Goal: Transaction & Acquisition: Purchase product/service

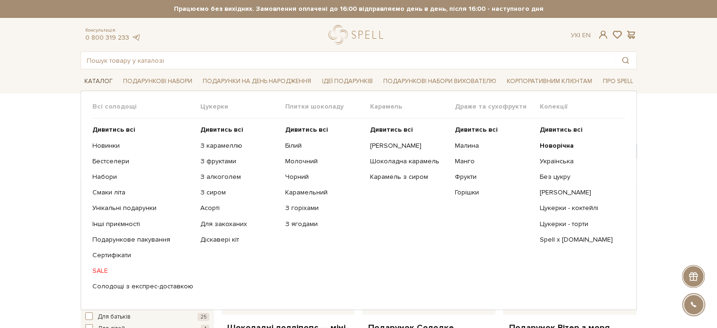
click at [96, 80] on link "Каталог" at bounding box center [99, 81] width 36 height 15
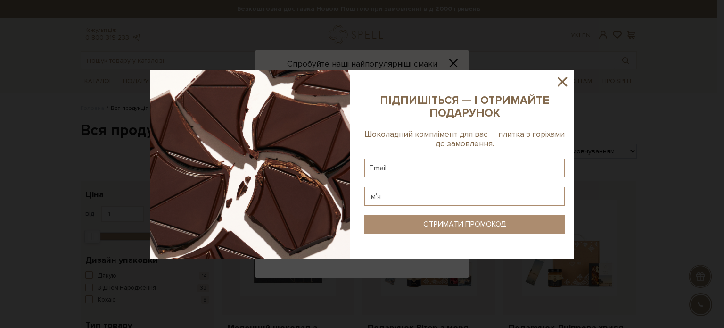
click at [557, 79] on icon at bounding box center [563, 82] width 16 height 16
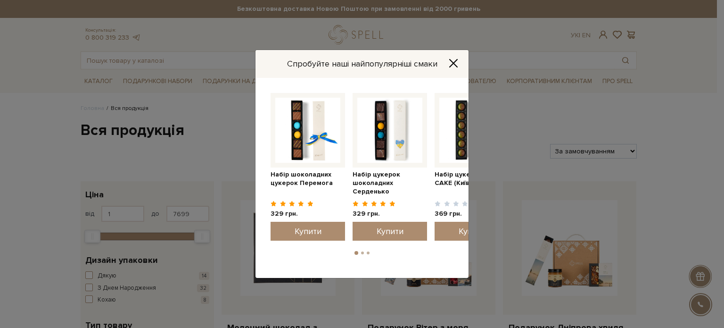
click at [455, 62] on icon "Close" at bounding box center [454, 63] width 8 height 8
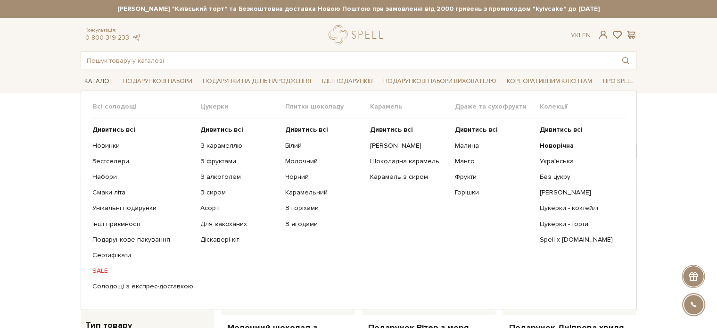
click at [103, 81] on link "Каталог" at bounding box center [99, 81] width 36 height 15
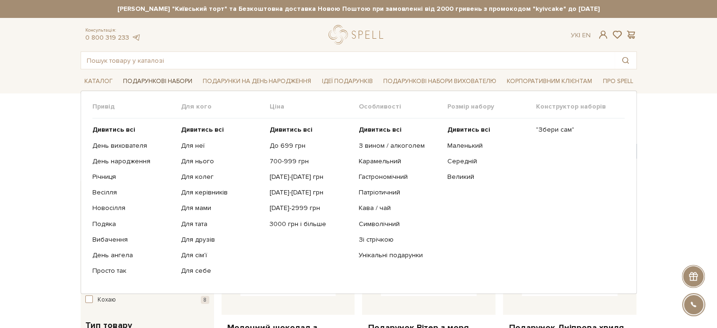
click at [171, 80] on link "Подарункові набори" at bounding box center [157, 81] width 77 height 15
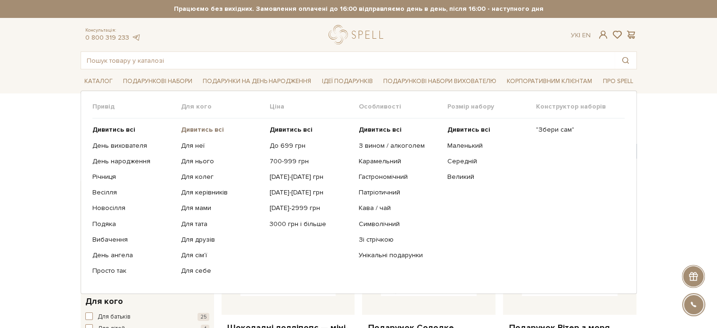
click at [199, 131] on b "Дивитись всі" at bounding box center [202, 129] width 43 height 8
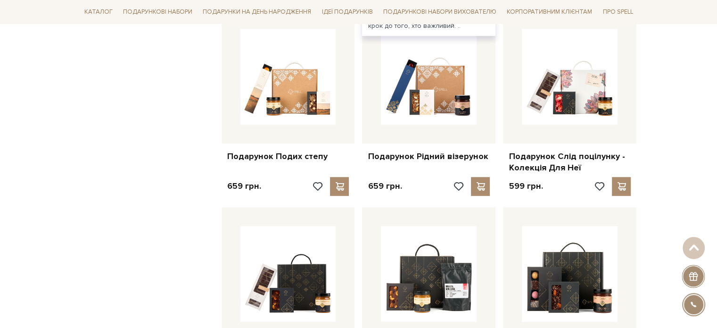
scroll to position [660, 0]
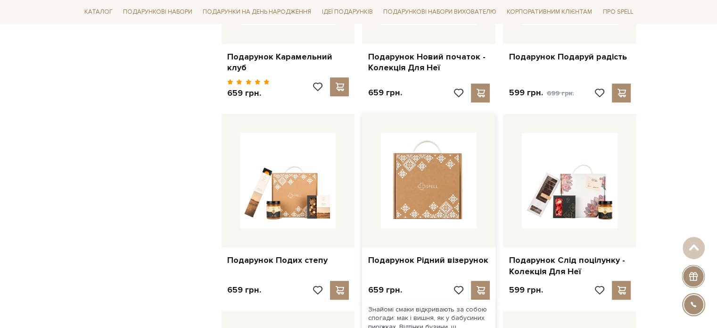
click at [420, 181] on img at bounding box center [429, 181] width 96 height 96
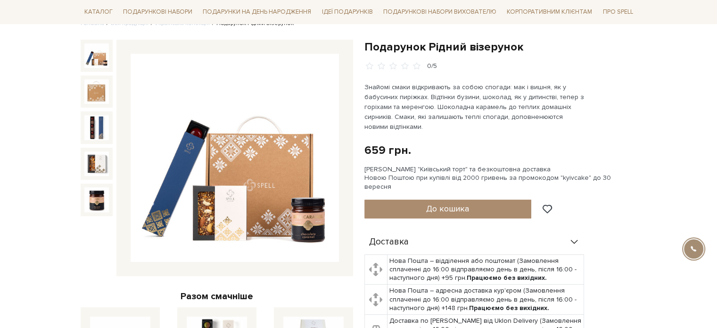
scroll to position [94, 0]
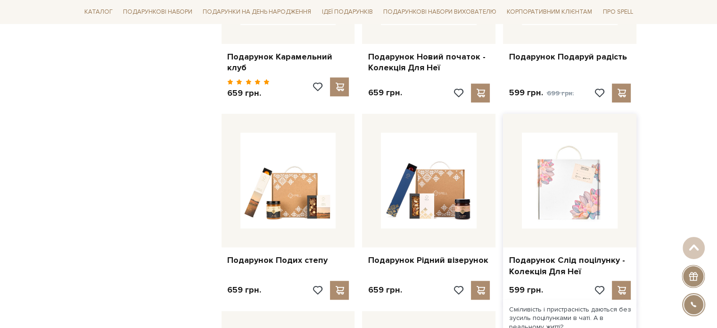
click at [573, 172] on img at bounding box center [570, 181] width 96 height 96
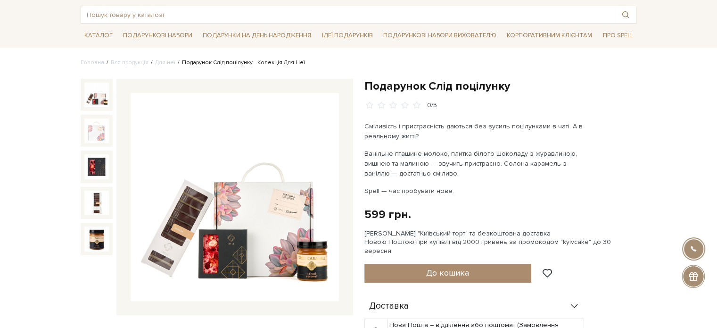
scroll to position [47, 0]
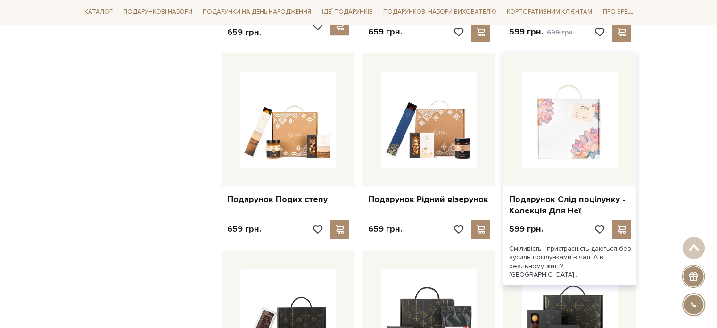
scroll to position [896, 0]
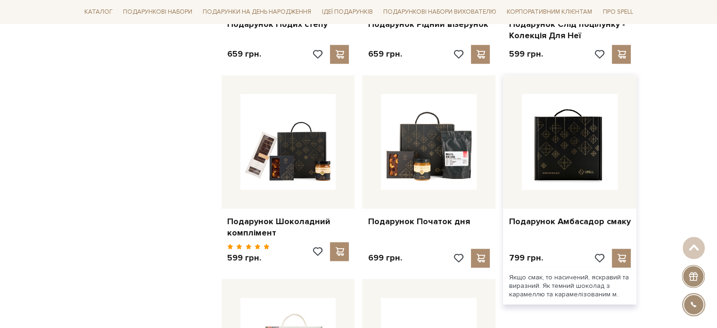
click at [575, 142] on img at bounding box center [570, 142] width 96 height 96
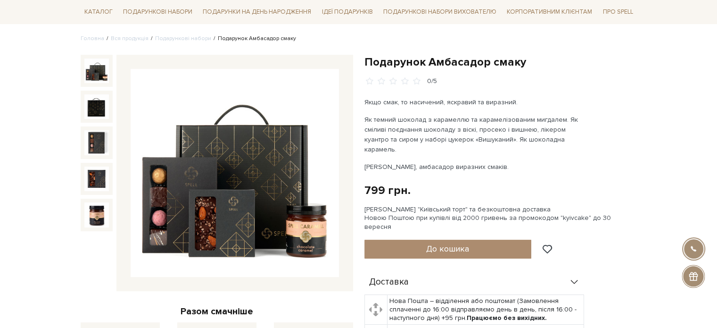
scroll to position [94, 0]
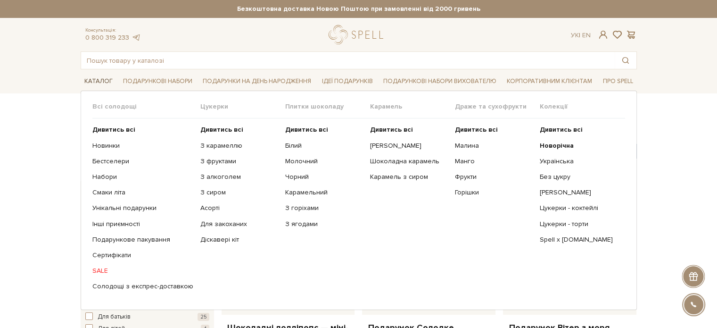
click at [98, 73] on li "Каталог Всі солодощі Дивитись всі Новинки" at bounding box center [99, 81] width 36 height 22
click at [100, 79] on link "Каталог" at bounding box center [99, 81] width 36 height 15
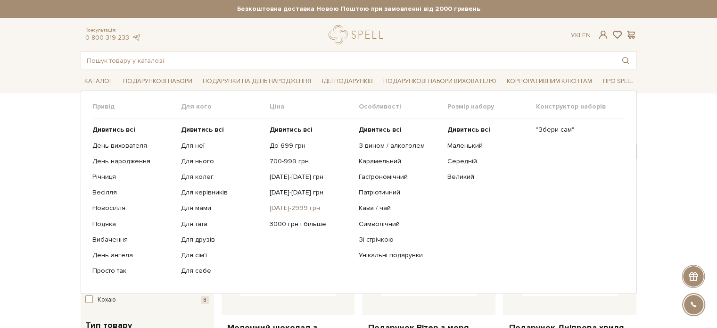
click at [294, 207] on link "[DATE]-2999 грн" at bounding box center [311, 208] width 82 height 8
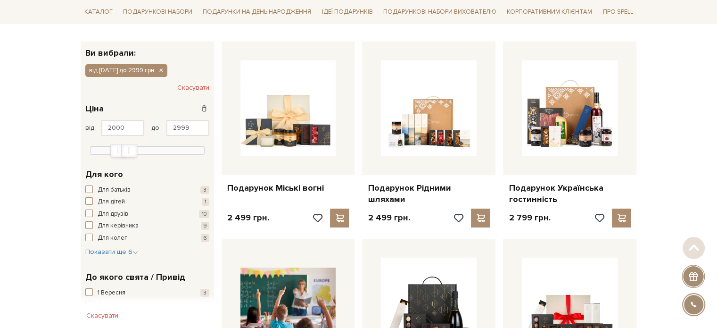
scroll to position [141, 0]
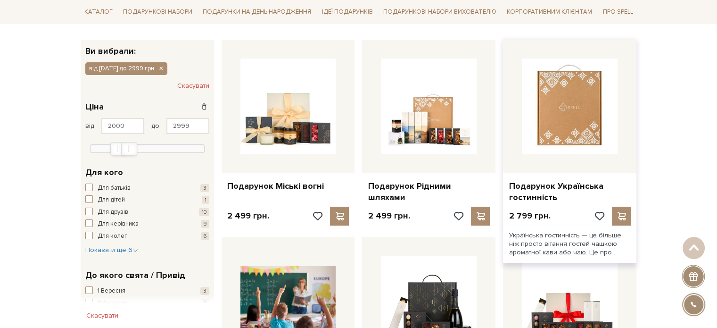
click at [587, 118] on img at bounding box center [570, 106] width 96 height 96
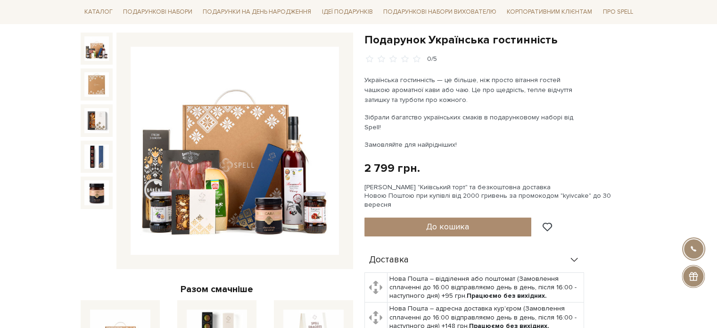
scroll to position [141, 0]
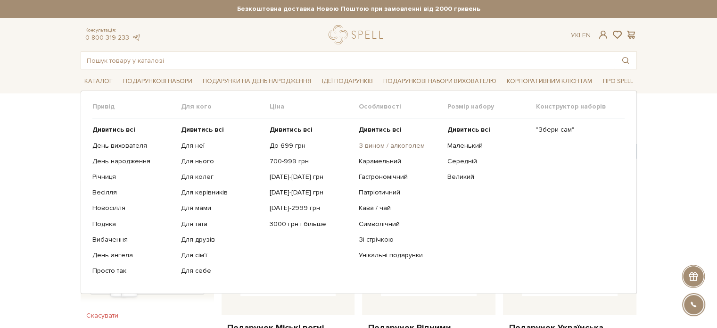
click at [387, 143] on link "З вином / алкоголем" at bounding box center [399, 145] width 82 height 8
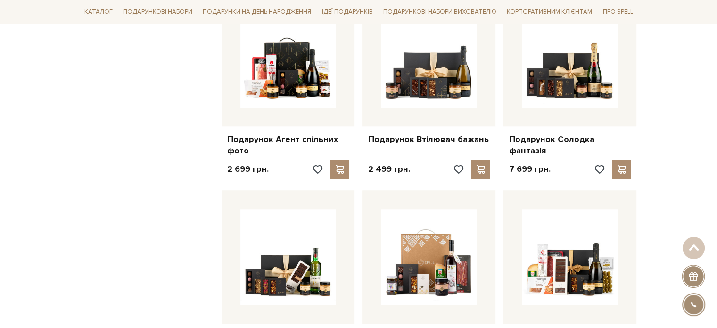
scroll to position [802, 0]
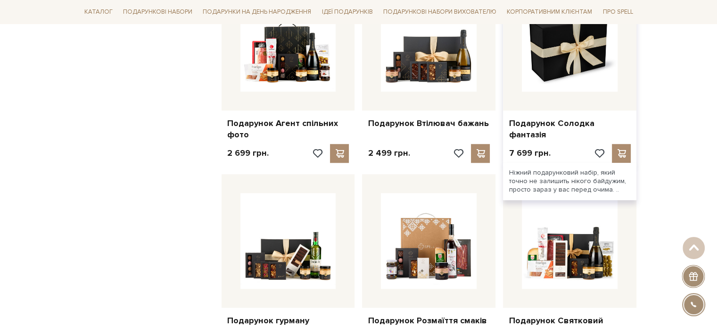
click at [581, 62] on img at bounding box center [570, 44] width 96 height 96
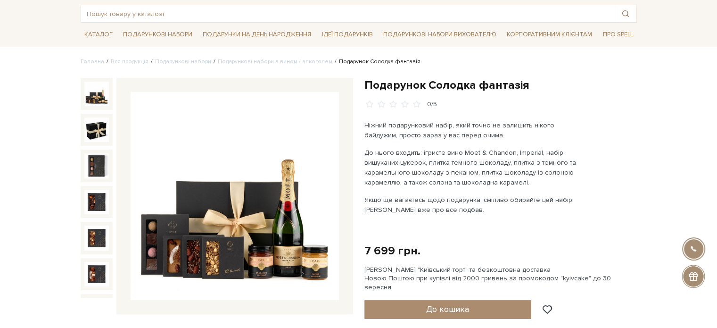
scroll to position [47, 0]
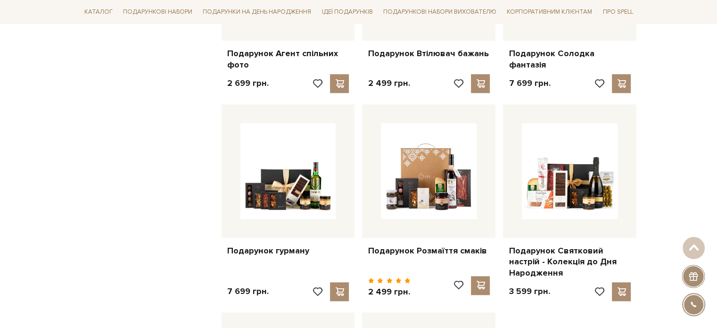
scroll to position [896, 0]
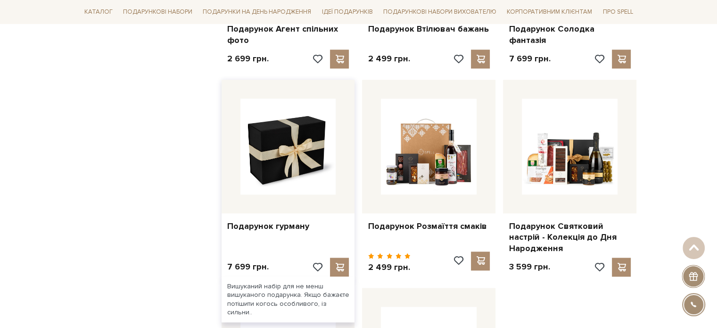
click at [311, 149] on img at bounding box center [288, 147] width 96 height 96
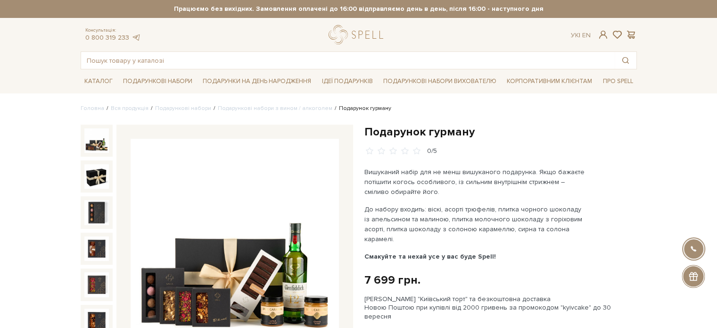
scroll to position [94, 0]
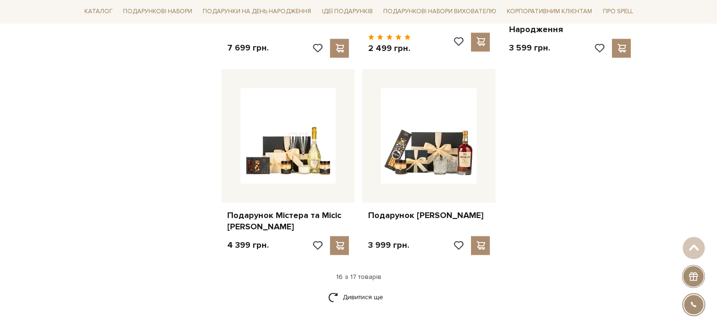
scroll to position [1132, 0]
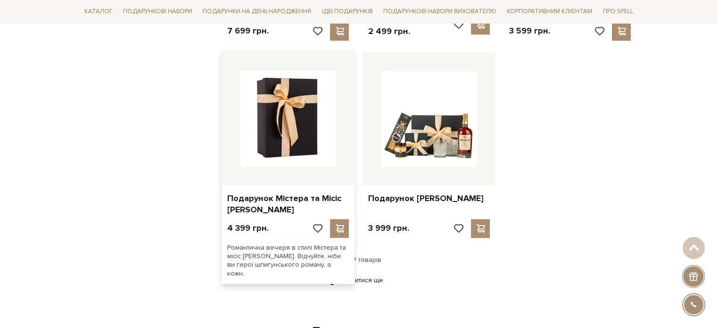
click at [303, 124] on img at bounding box center [288, 119] width 96 height 96
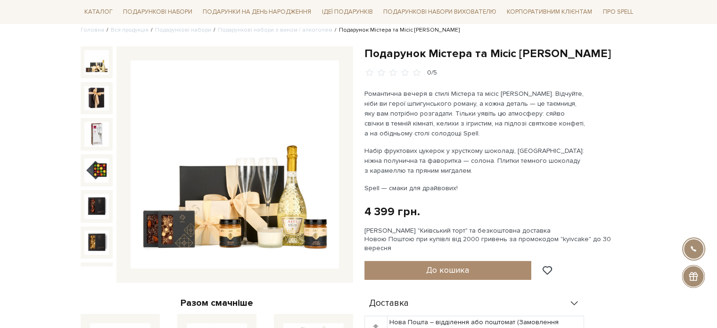
scroll to position [94, 0]
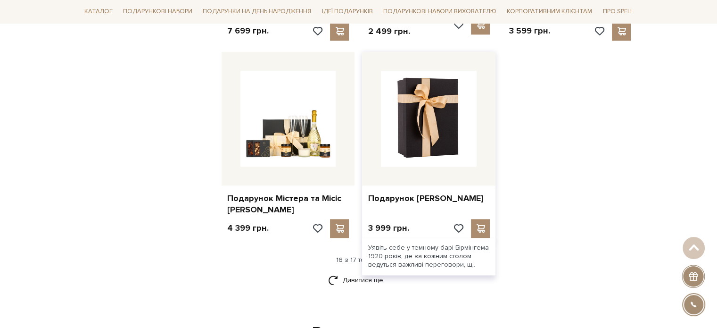
click at [428, 114] on img at bounding box center [429, 119] width 96 height 96
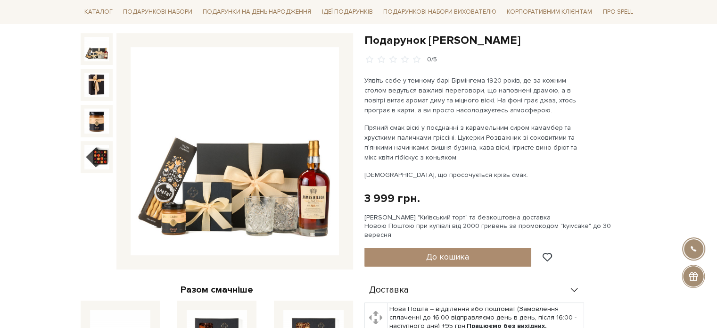
scroll to position [94, 0]
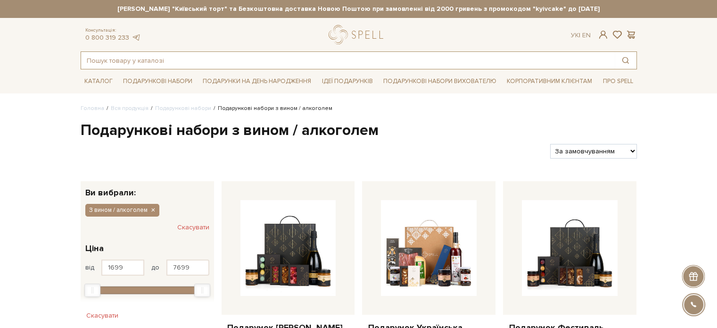
click at [173, 56] on input "text" at bounding box center [348, 60] width 534 height 17
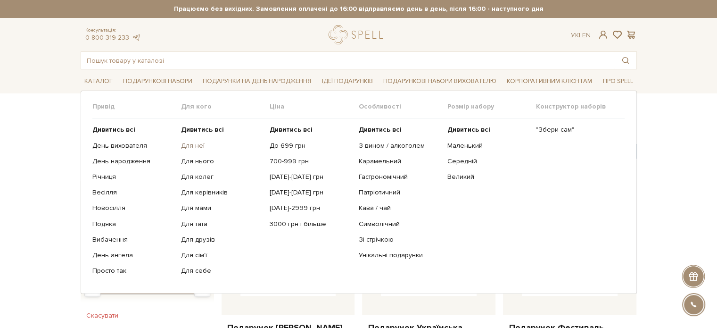
click at [195, 143] on link "Для неї" at bounding box center [222, 145] width 82 height 8
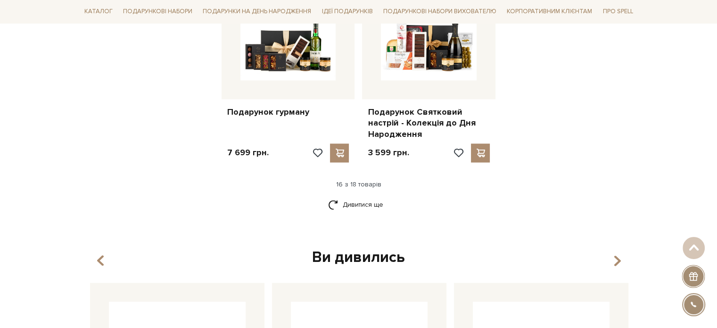
scroll to position [1273, 0]
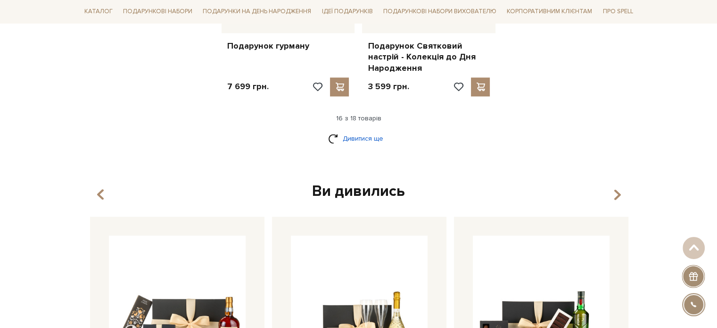
click at [338, 130] on link "Дивитися ще" at bounding box center [358, 138] width 61 height 17
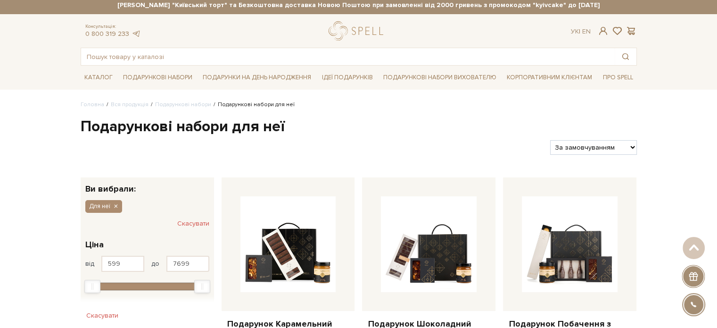
scroll to position [0, 0]
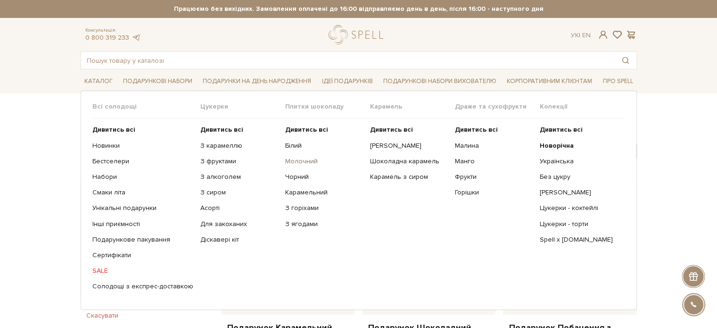
click at [298, 158] on link "Молочний" at bounding box center [324, 161] width 78 height 8
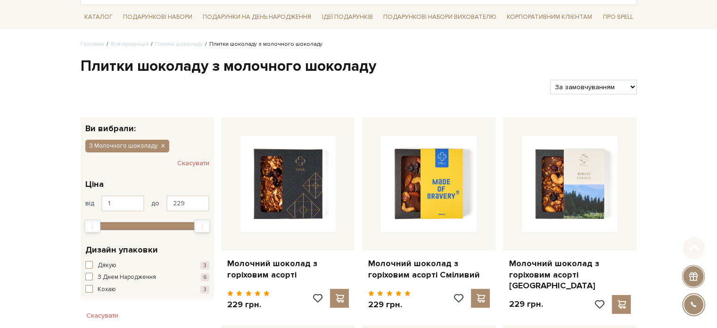
scroll to position [94, 0]
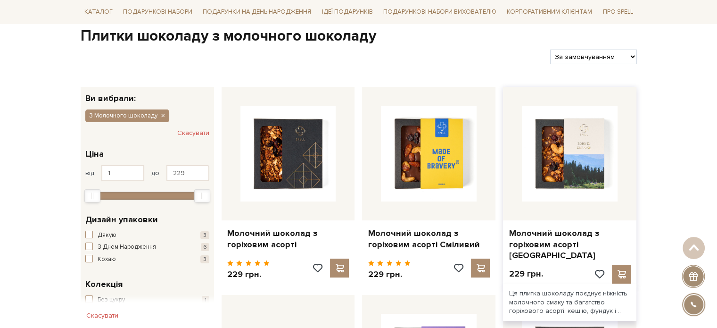
click at [591, 150] on img at bounding box center [570, 154] width 96 height 96
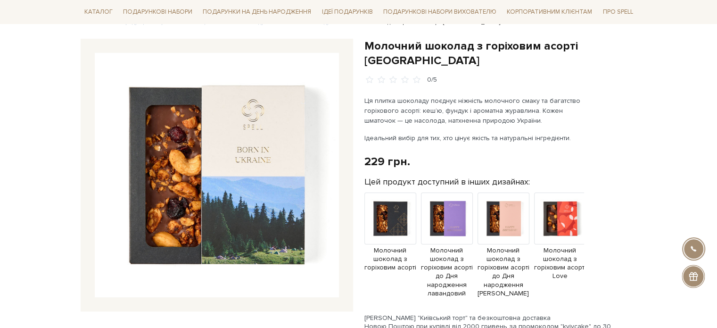
scroll to position [94, 0]
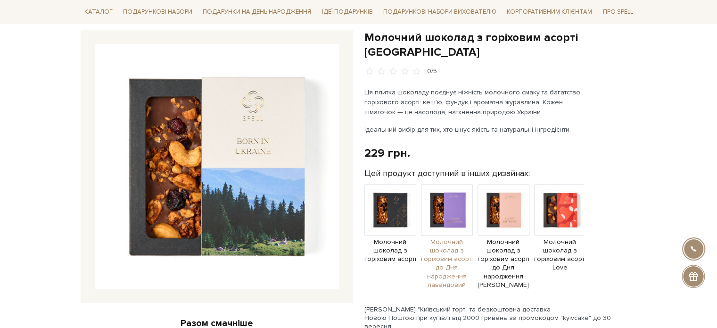
click at [449, 193] on img at bounding box center [447, 210] width 52 height 52
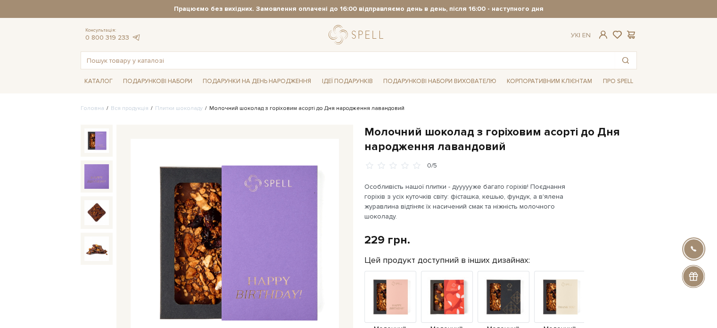
scroll to position [94, 0]
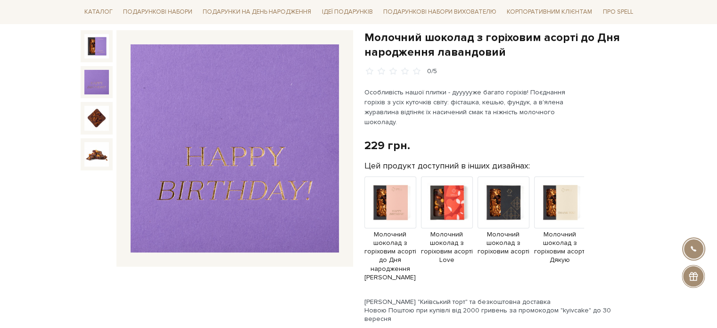
click at [92, 84] on img at bounding box center [96, 82] width 25 height 25
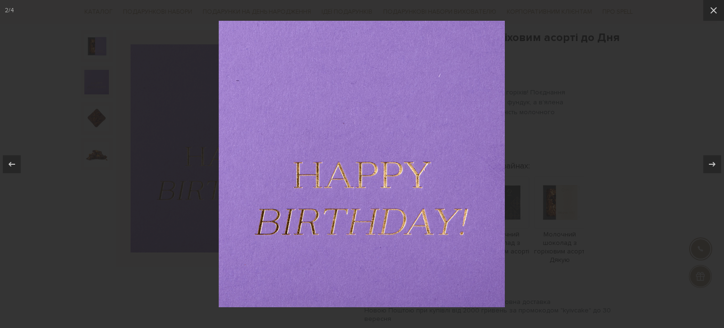
click at [550, 86] on div at bounding box center [362, 164] width 724 height 328
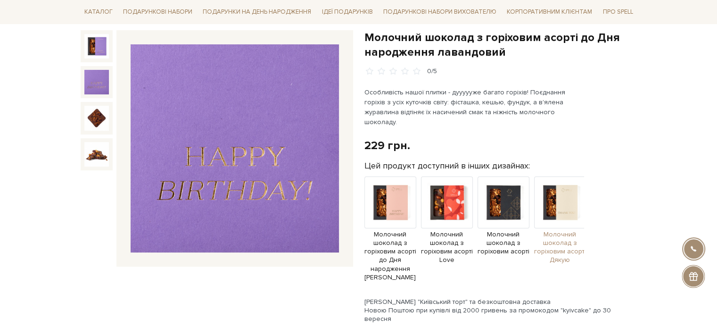
click at [559, 192] on img at bounding box center [560, 202] width 52 height 52
